Goal: Task Accomplishment & Management: Manage account settings

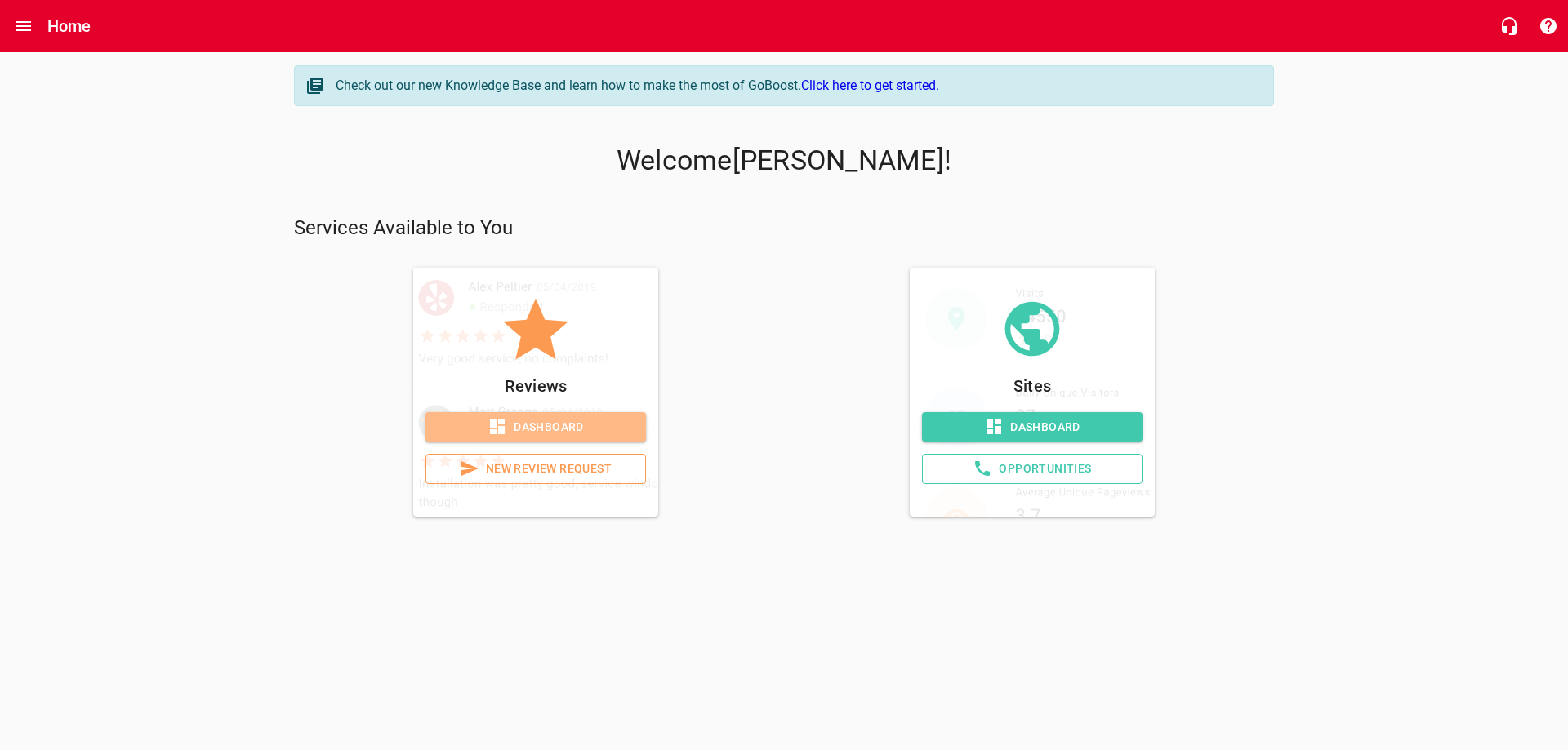
click at [532, 425] on span "Dashboard" at bounding box center [536, 427] width 194 height 20
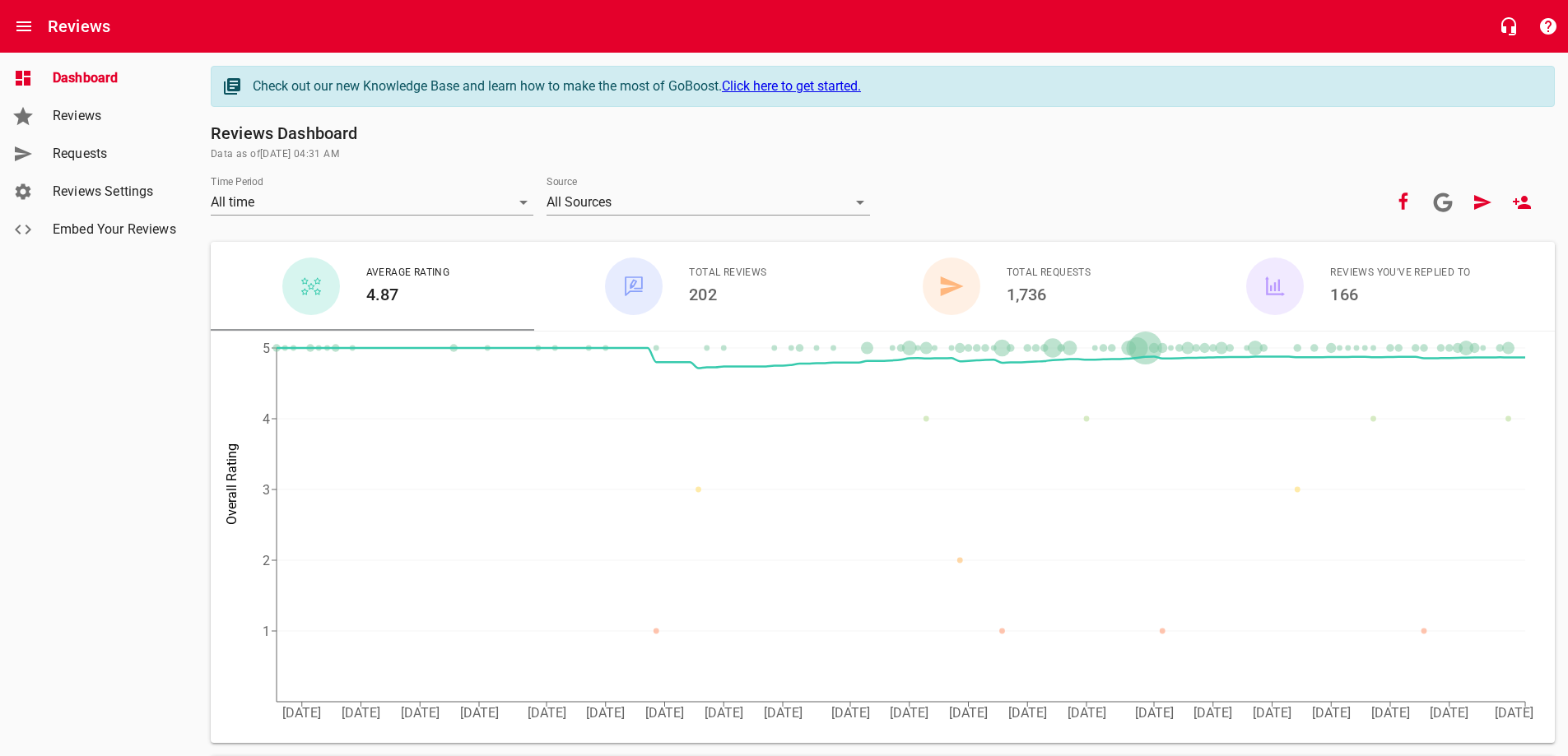
click at [83, 151] on span "Requests" at bounding box center [115, 154] width 125 height 20
